Goal: Task Accomplishment & Management: Manage account settings

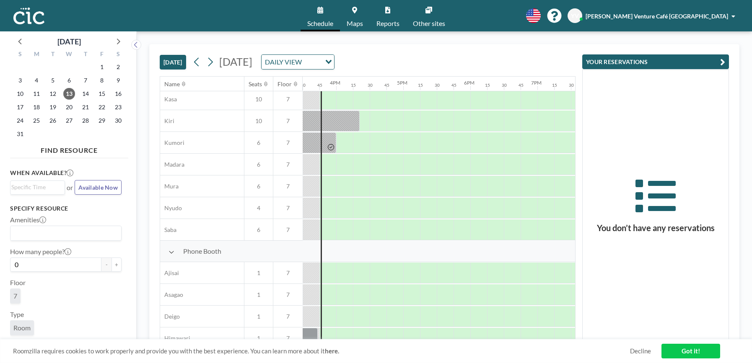
scroll to position [161, 1039]
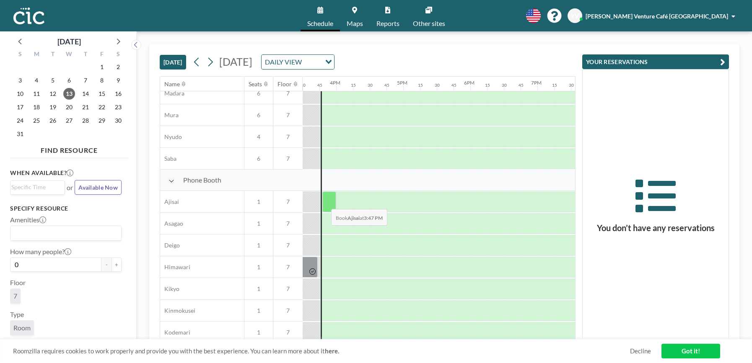
click at [324, 203] on div at bounding box center [329, 202] width 14 height 21
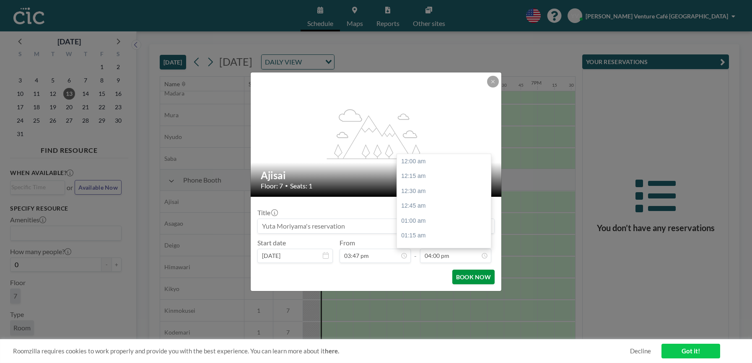
scroll to position [955, 0]
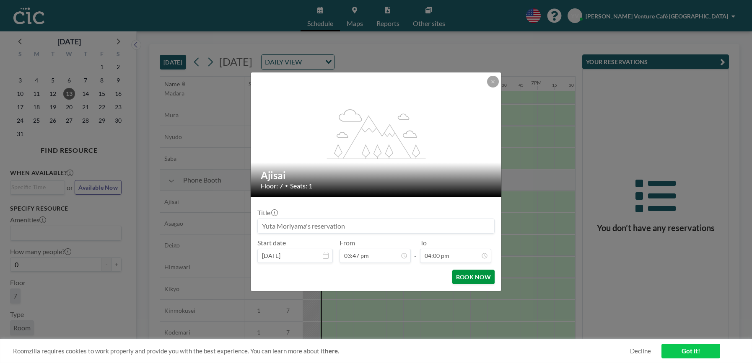
click at [476, 282] on button "BOOK NOW" at bounding box center [473, 277] width 42 height 15
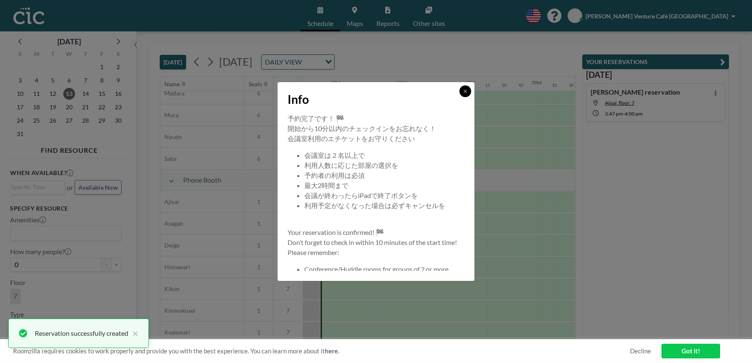
click at [469, 93] on button at bounding box center [465, 91] width 12 height 12
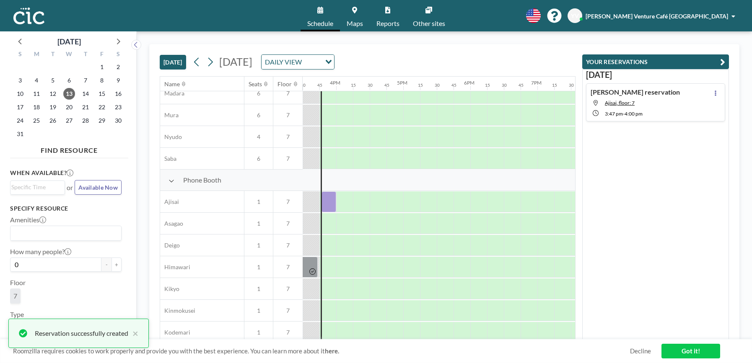
click at [668, 93] on h4 "[PERSON_NAME] reservation" at bounding box center [634, 92] width 89 height 8
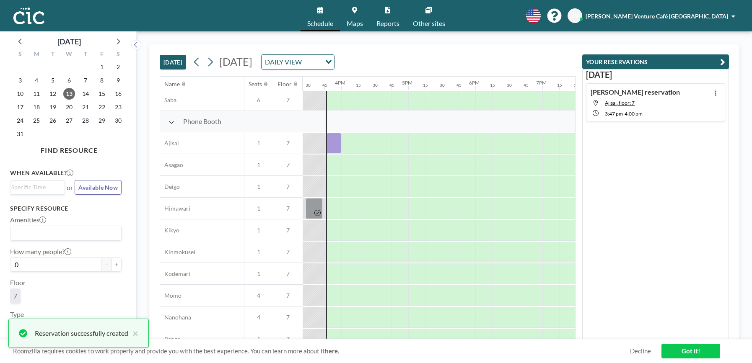
scroll to position [221, 1039]
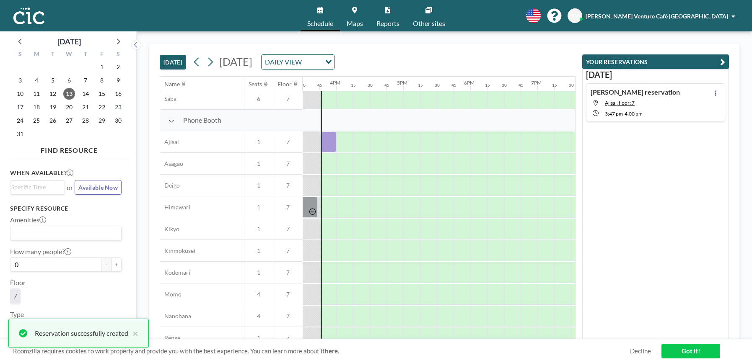
click at [326, 146] on div at bounding box center [328, 142] width 15 height 21
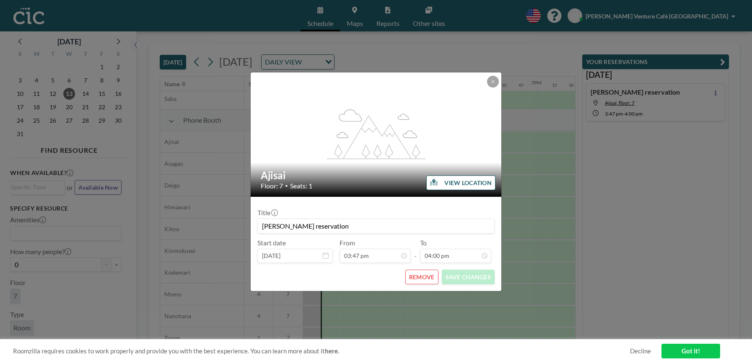
scroll to position [955, 0]
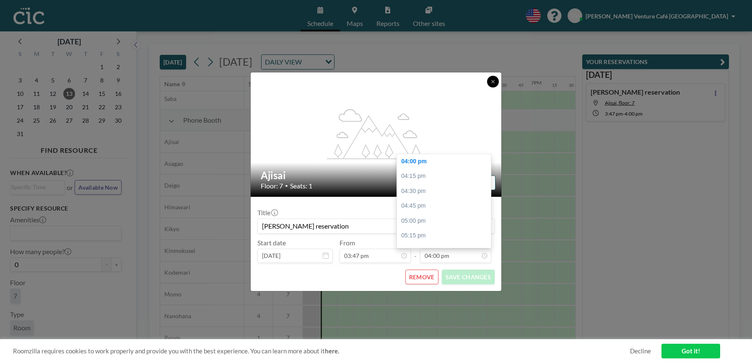
click at [492, 85] on button at bounding box center [493, 82] width 12 height 12
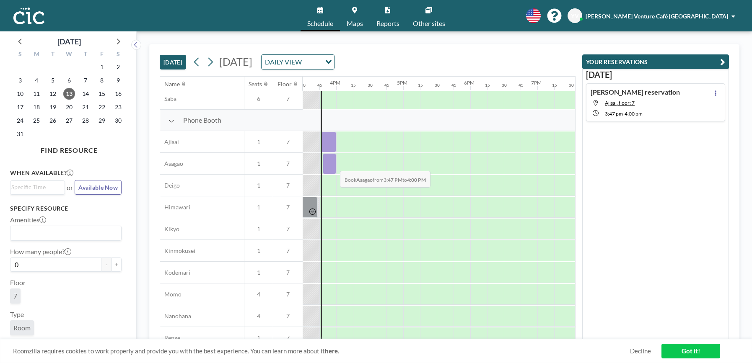
click at [333, 165] on div at bounding box center [329, 163] width 13 height 21
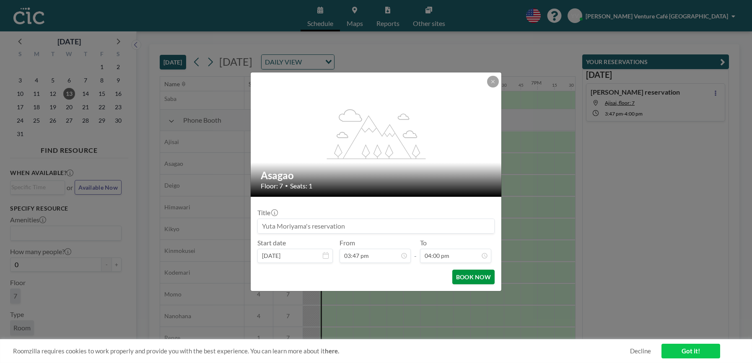
scroll to position [0, 0]
click at [469, 281] on button "BOOK NOW" at bounding box center [473, 277] width 42 height 15
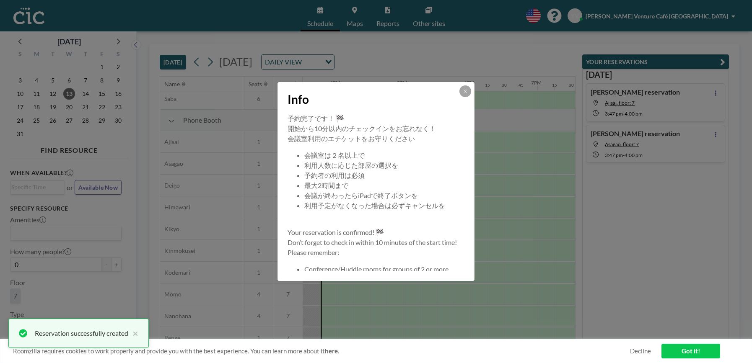
click at [469, 94] on button at bounding box center [465, 91] width 12 height 12
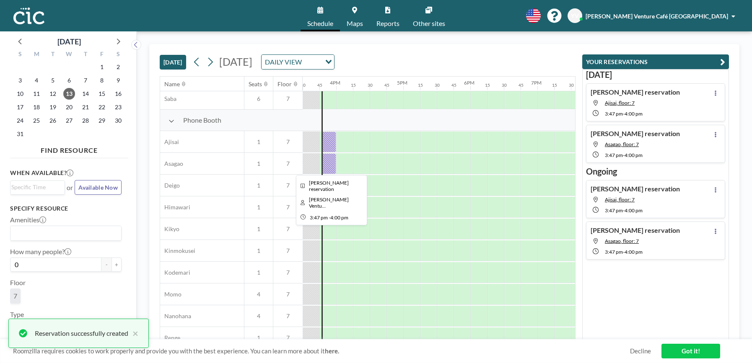
click at [325, 161] on div at bounding box center [328, 163] width 15 height 21
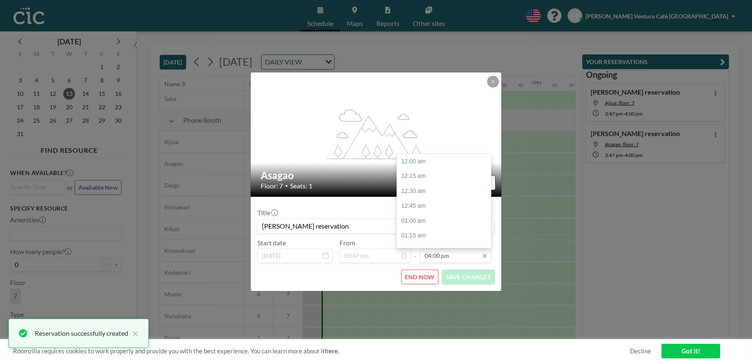
scroll to position [955, 0]
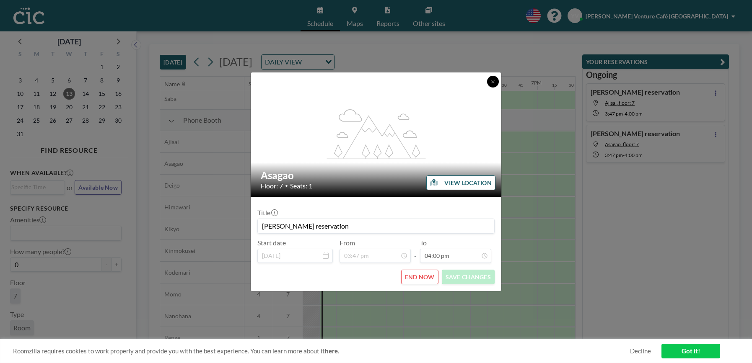
click at [491, 84] on button at bounding box center [493, 82] width 12 height 12
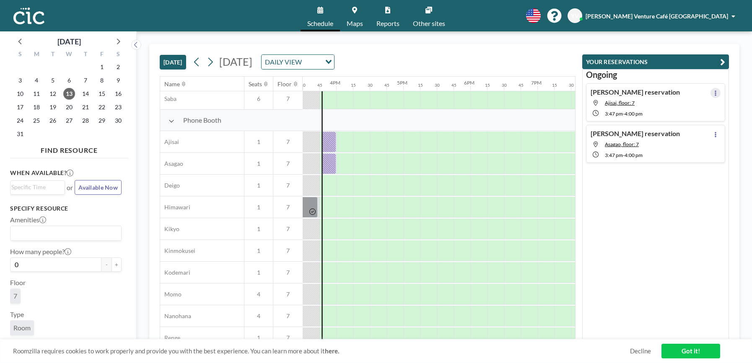
click at [713, 94] on button at bounding box center [715, 93] width 10 height 10
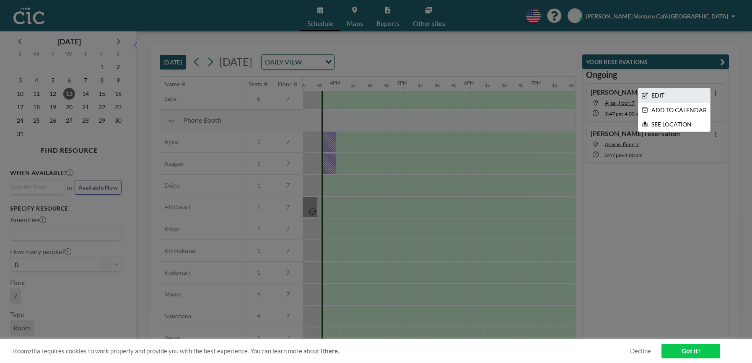
click at [673, 97] on li "EDIT" at bounding box center [674, 95] width 72 height 14
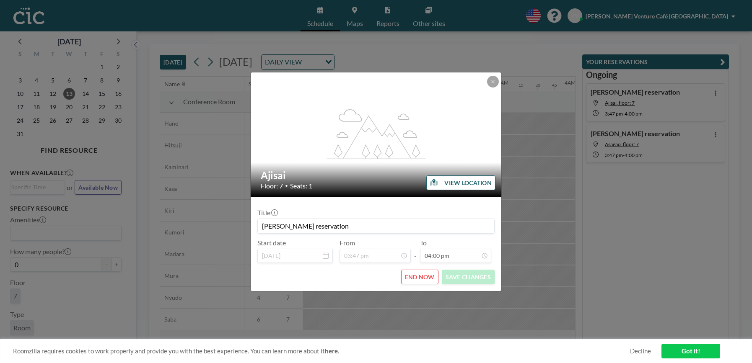
scroll to position [0, 0]
click at [422, 277] on button "END NOW" at bounding box center [419, 277] width 37 height 15
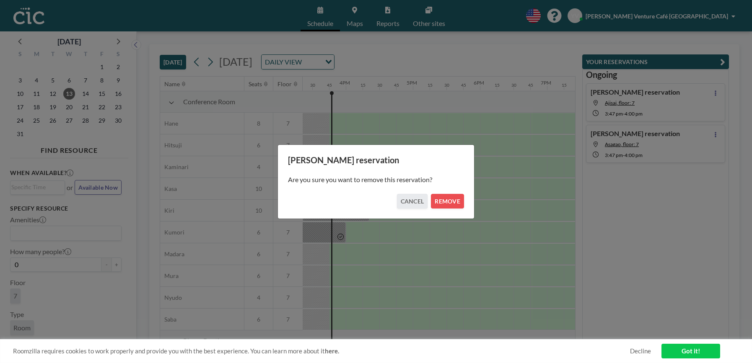
scroll to position [0, 1039]
click at [443, 200] on button "REMOVE" at bounding box center [447, 201] width 33 height 15
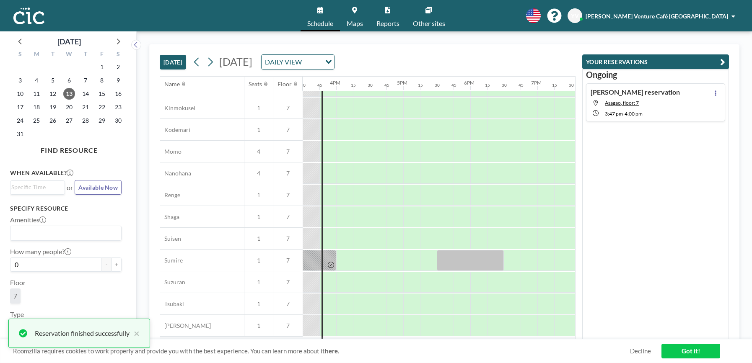
scroll to position [211, 1039]
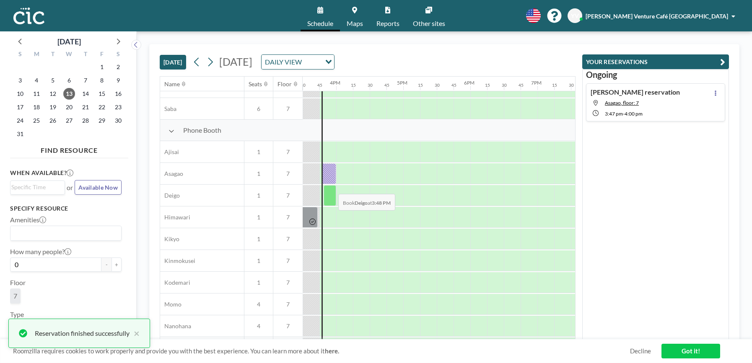
click at [332, 186] on div at bounding box center [330, 195] width 13 height 21
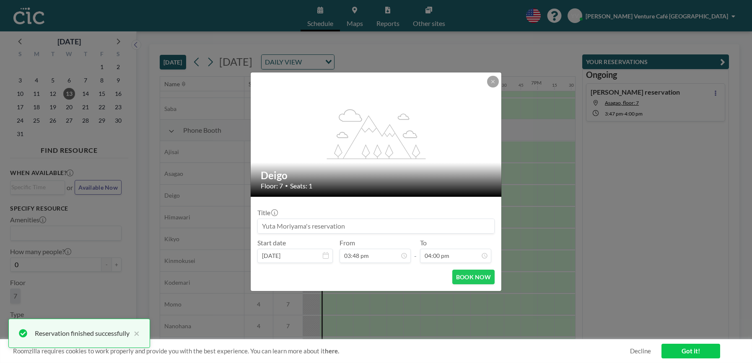
click at [331, 182] on div "Floor: 7 • Seats: 1" at bounding box center [376, 186] width 231 height 8
click at [495, 80] on icon at bounding box center [492, 81] width 5 height 5
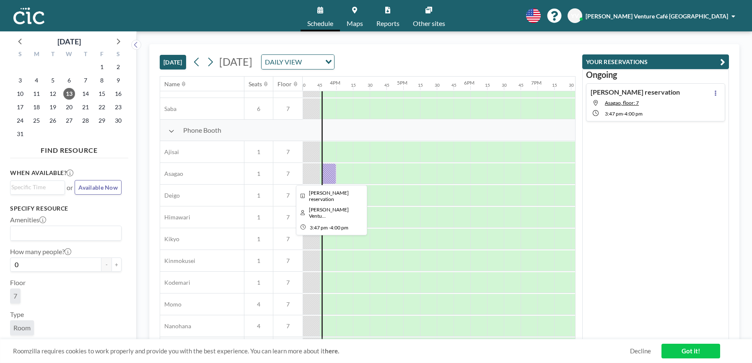
click at [334, 176] on div at bounding box center [328, 173] width 15 height 21
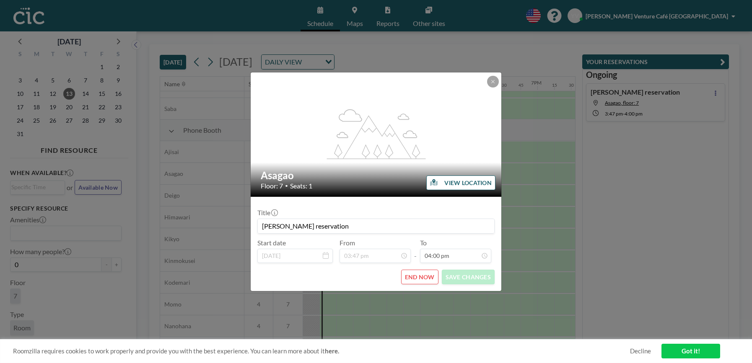
scroll to position [955, 0]
click at [423, 281] on button "END NOW" at bounding box center [419, 277] width 37 height 15
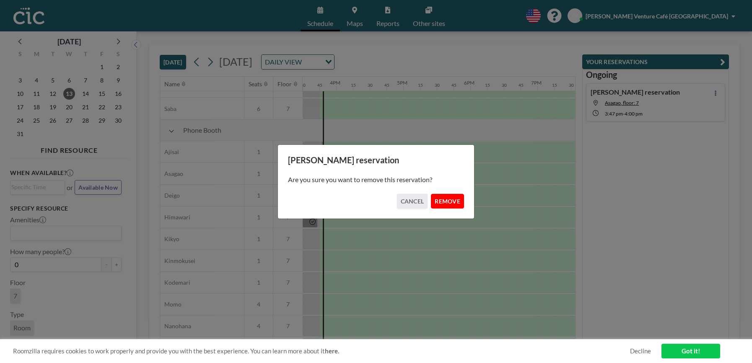
click at [448, 202] on button "REMOVE" at bounding box center [447, 201] width 33 height 15
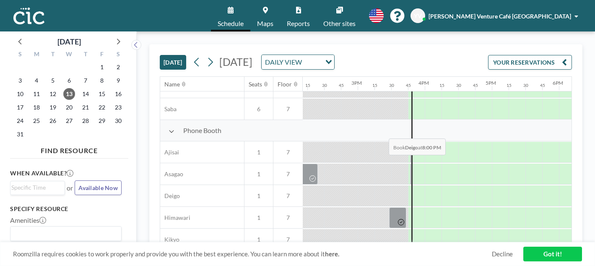
scroll to position [0, 951]
